Goal: Share content

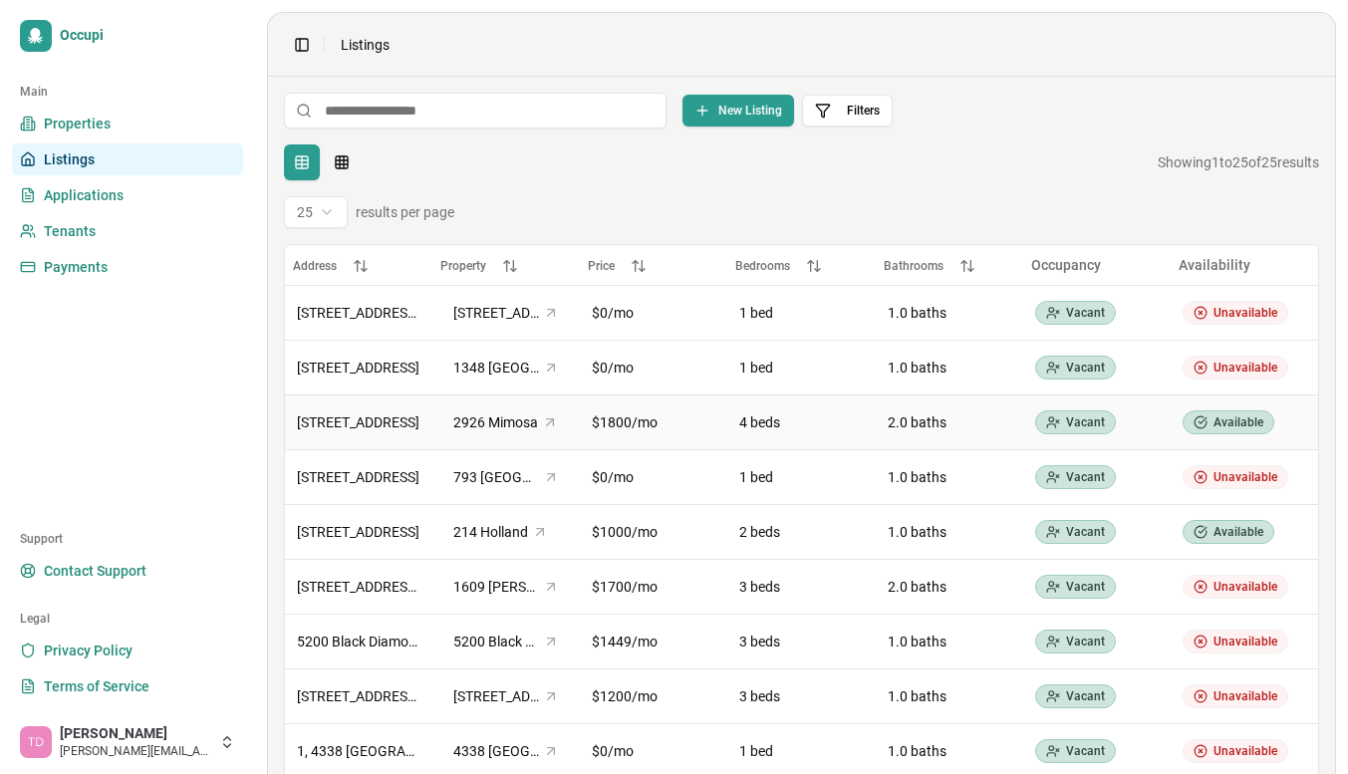
click at [388, 427] on div "[STREET_ADDRESS]" at bounding box center [358, 422] width 123 height 20
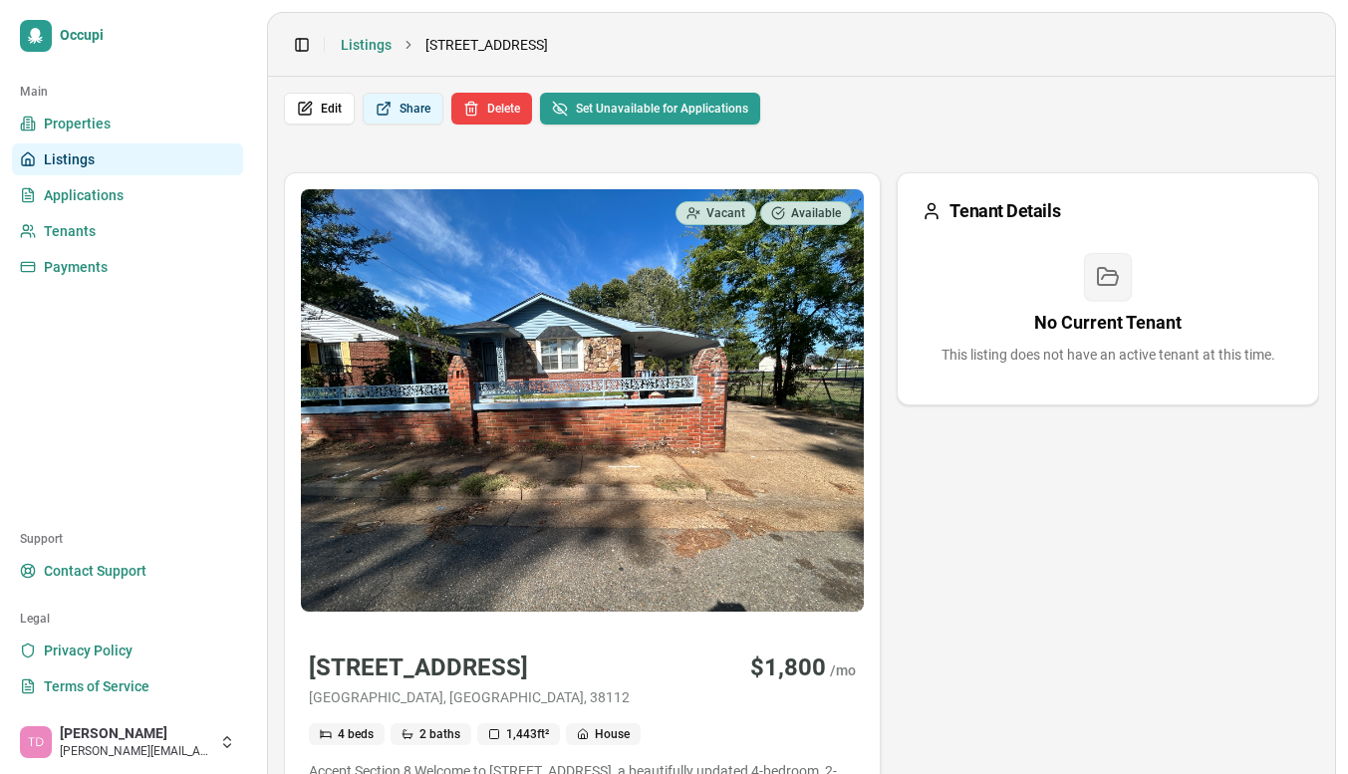
click at [392, 110] on button "Share" at bounding box center [403, 109] width 81 height 32
